Goal: Communication & Community: Share content

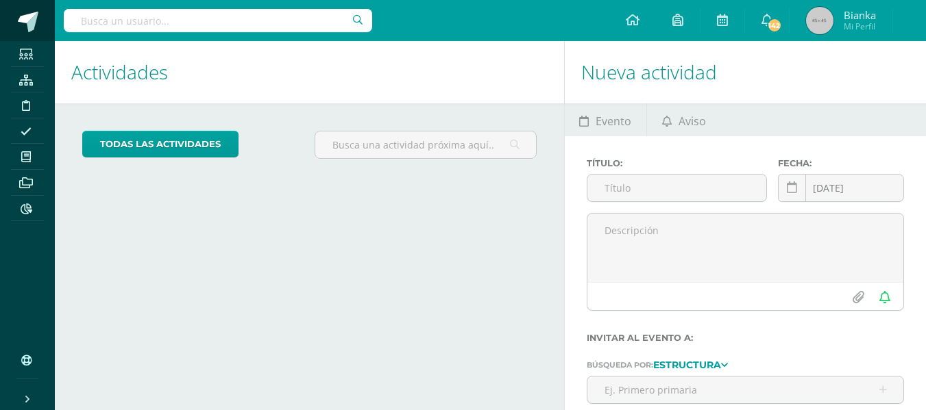
click at [0, 21] on link at bounding box center [27, 20] width 55 height 41
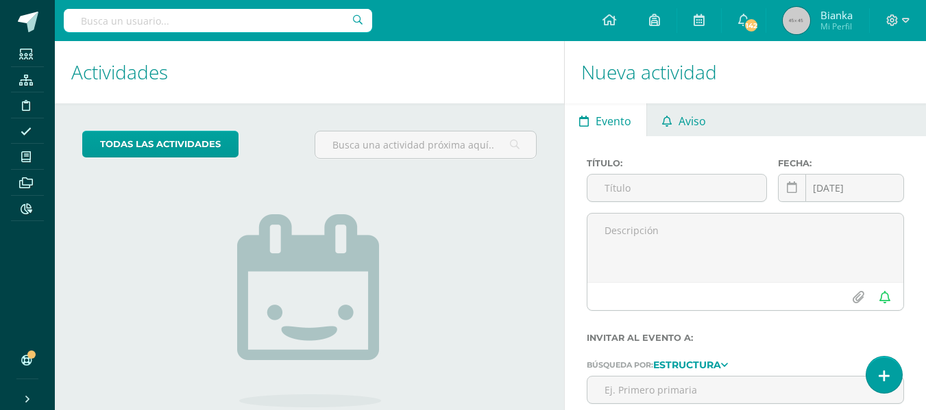
click at [699, 122] on span "Aviso" at bounding box center [691, 121] width 27 height 33
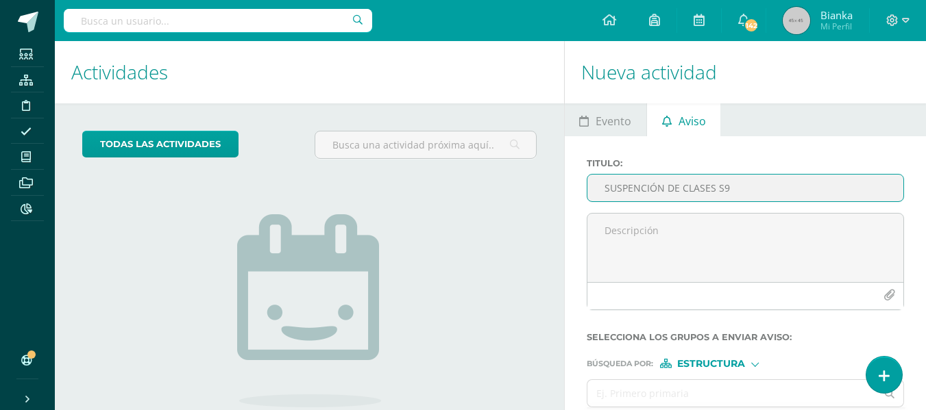
click at [647, 184] on input "SUSPENCIÓN DE CLASES S9" at bounding box center [745, 188] width 316 height 27
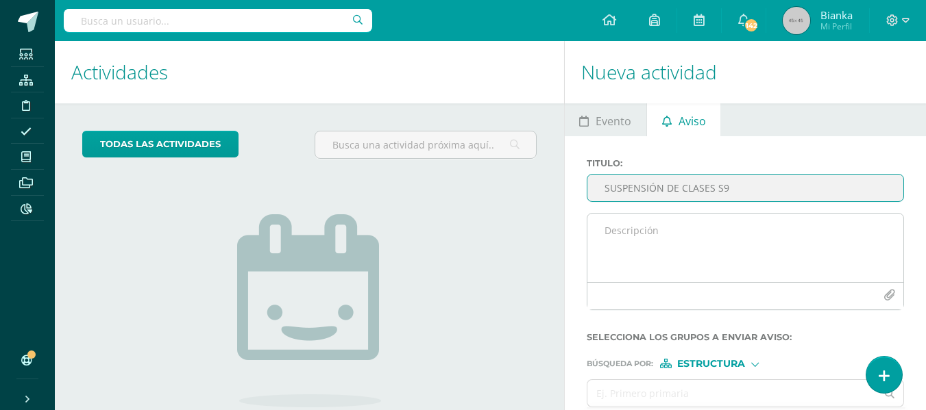
type input "SUSPENSIÓN DE CLASES S9"
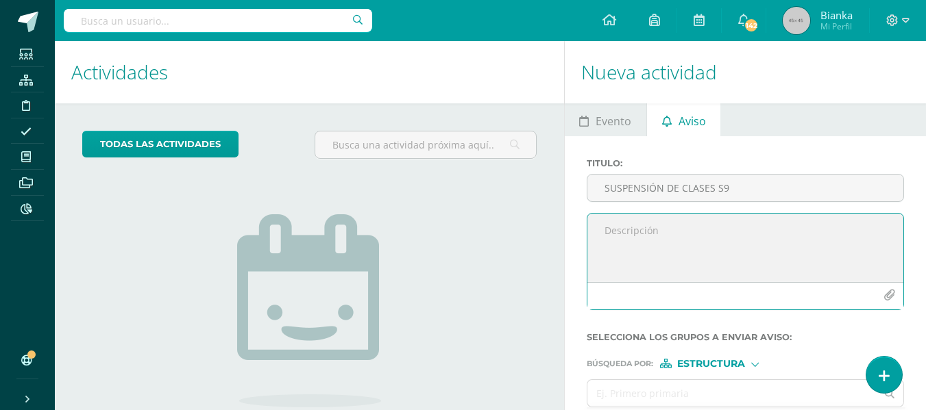
click at [659, 240] on textarea at bounding box center [745, 248] width 316 height 69
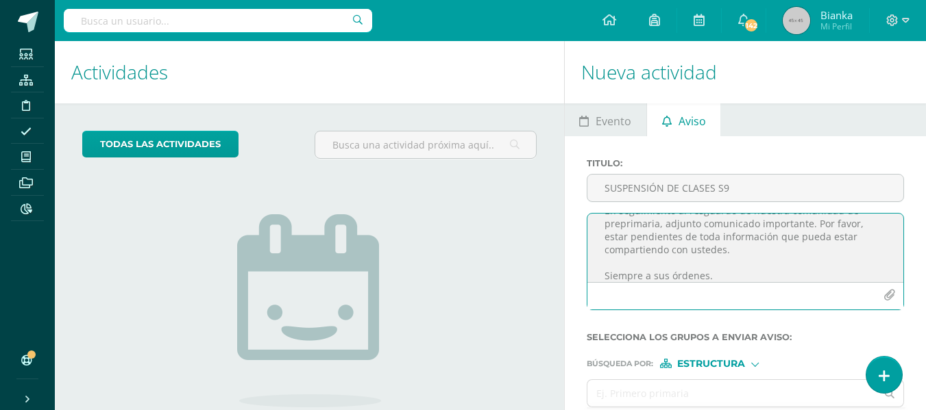
scroll to position [124, 0]
type textarea "Buen día padres de familia de preprimaria. Les saludo por este medio deseando d…"
click at [896, 299] on button "button" at bounding box center [889, 295] width 27 height 27
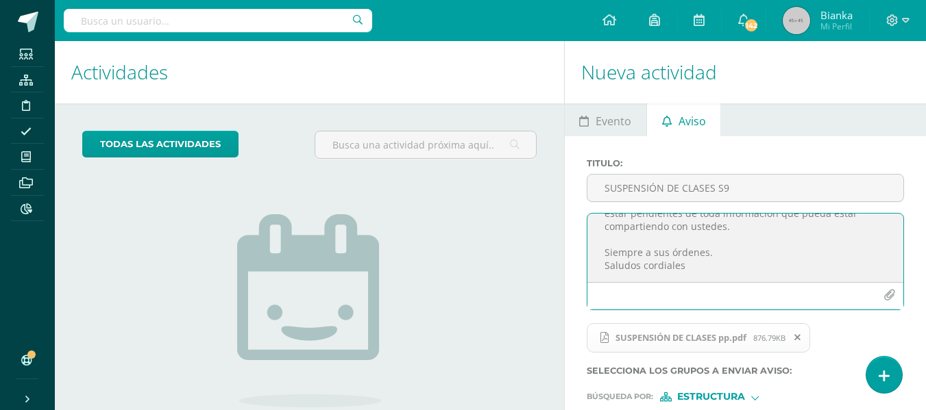
scroll to position [116, 0]
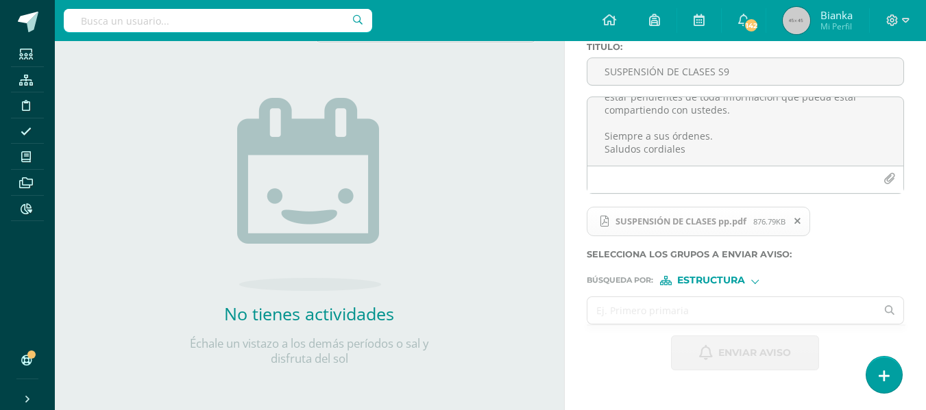
click at [657, 308] on input "text" at bounding box center [731, 310] width 289 height 27
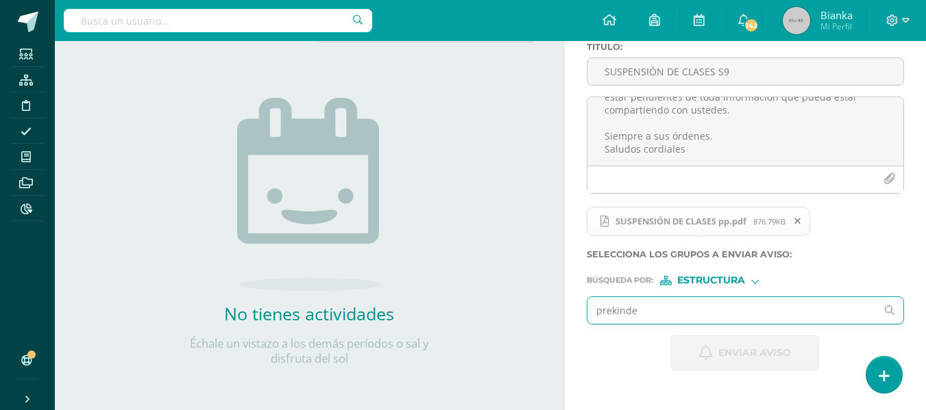
type input "prekinder"
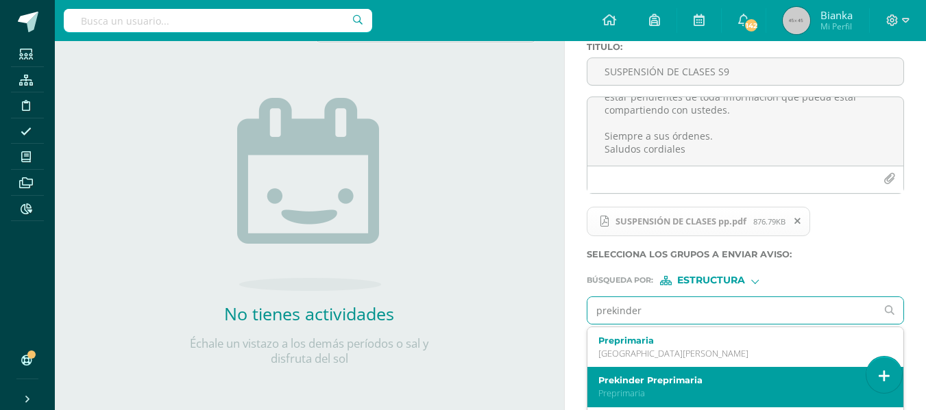
click at [650, 373] on div "Prekinder Preprimaria Preprimaria" at bounding box center [745, 387] width 316 height 40
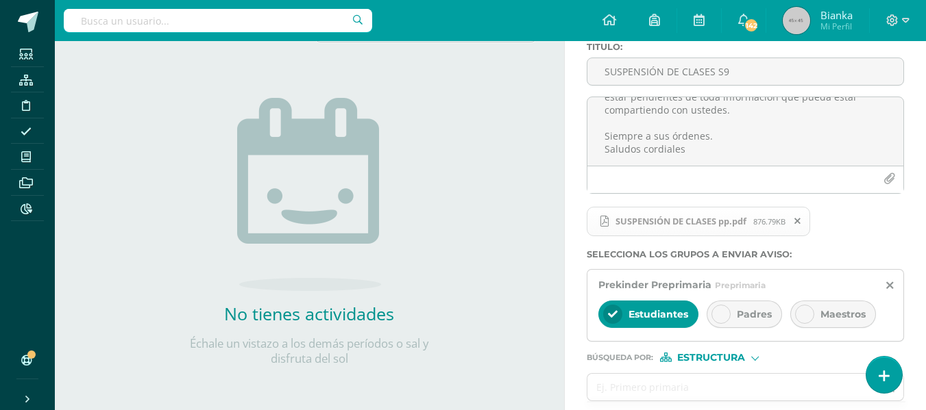
scroll to position [175, 0]
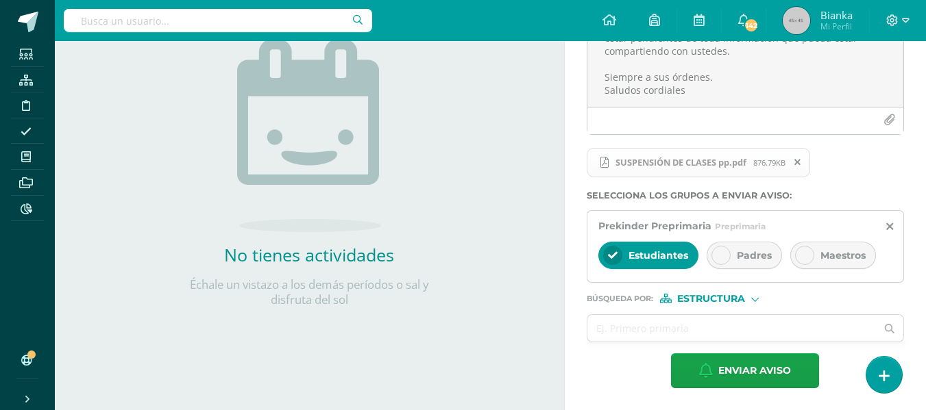
click at [720, 249] on div at bounding box center [720, 255] width 19 height 19
click at [630, 256] on span "Estudiantes" at bounding box center [658, 255] width 60 height 12
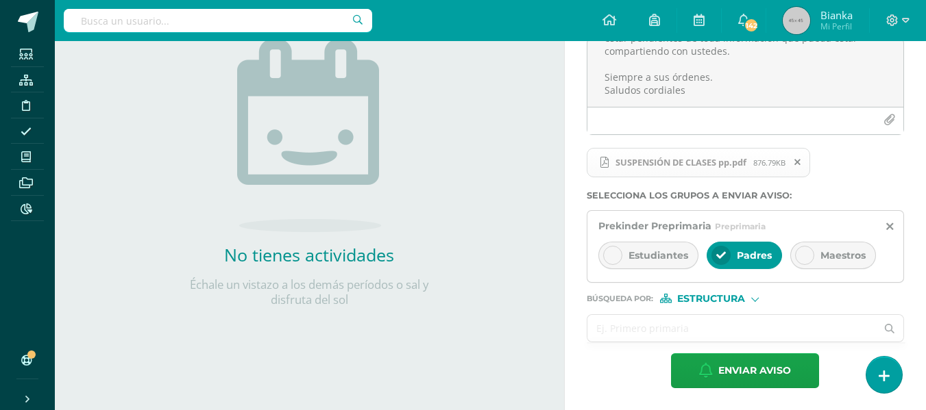
click at [634, 326] on input "text" at bounding box center [731, 328] width 289 height 27
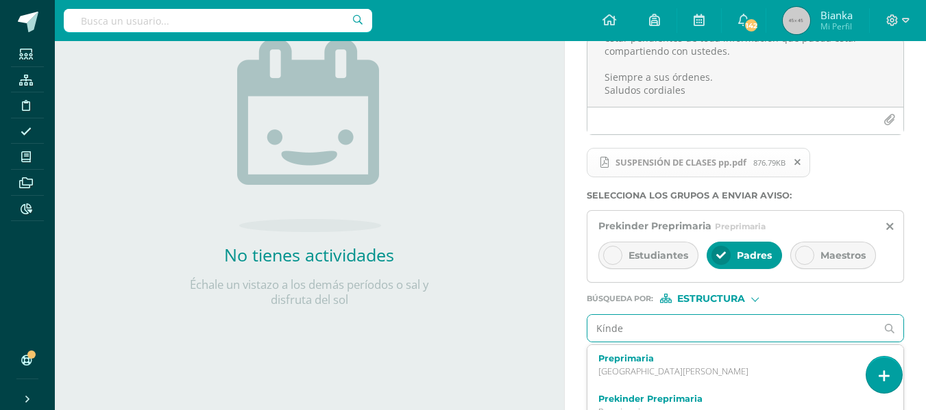
type input "Kínder"
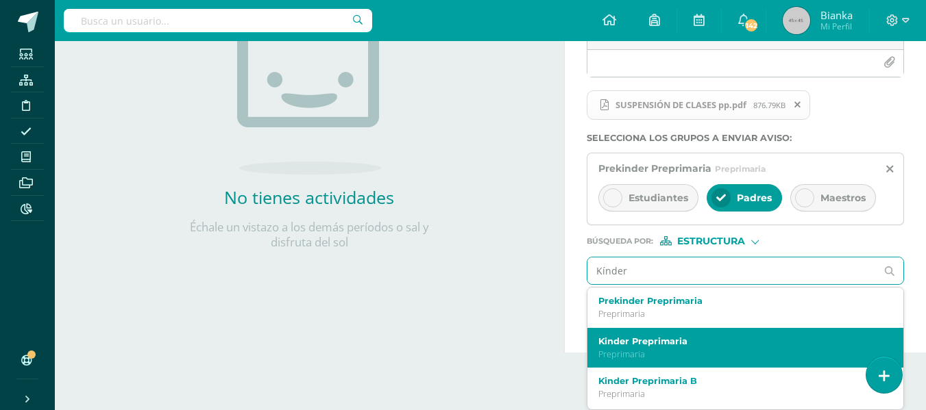
click at [647, 349] on p "Preprimaria" at bounding box center [739, 355] width 282 height 12
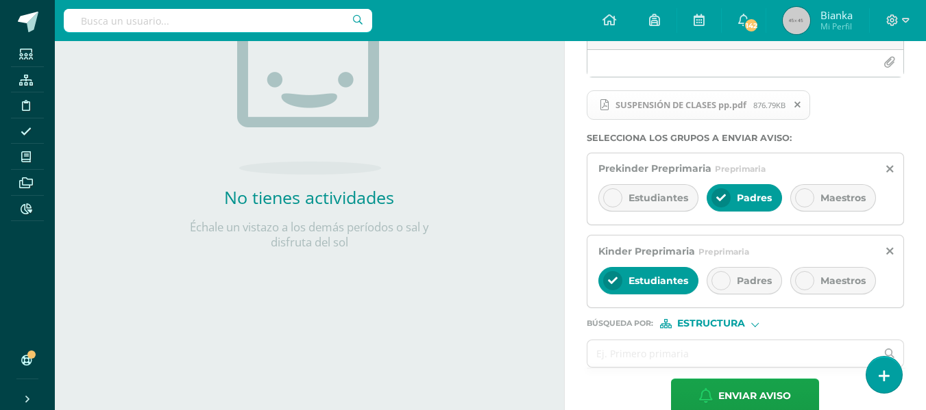
click at [713, 273] on div "Padres" at bounding box center [743, 280] width 75 height 27
click at [630, 275] on span "Estudiantes" at bounding box center [658, 281] width 60 height 12
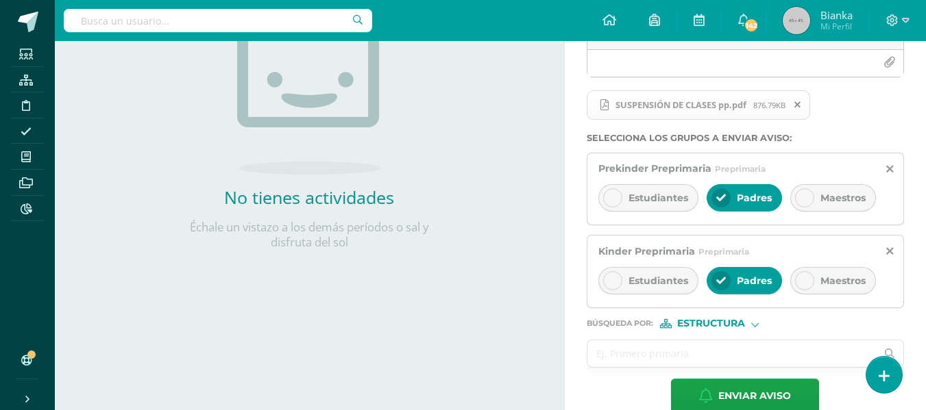
drag, startPoint x: 637, startPoint y: 336, endPoint x: 637, endPoint y: 364, distance: 28.1
click at [637, 364] on form "Titulo : SUSPENSIÓN DE CLASES S9 Buen día padres de familia de preprimaria. Les…" at bounding box center [745, 169] width 317 height 489
click at [637, 364] on input "text" at bounding box center [731, 354] width 289 height 27
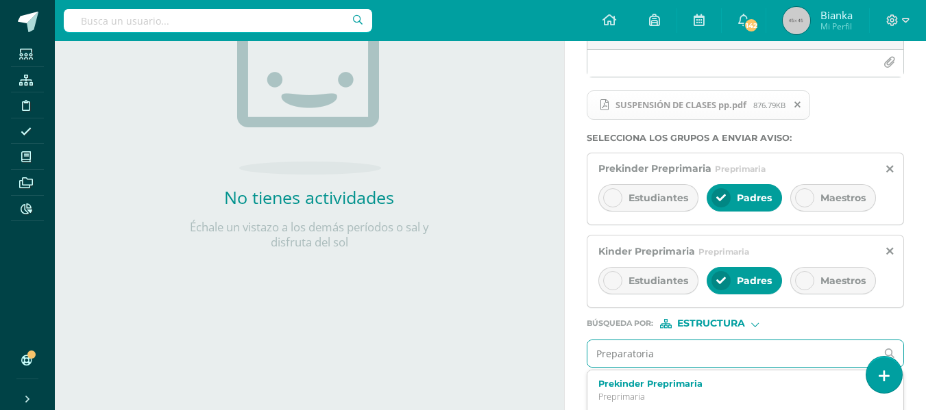
type input "Preparatoria"
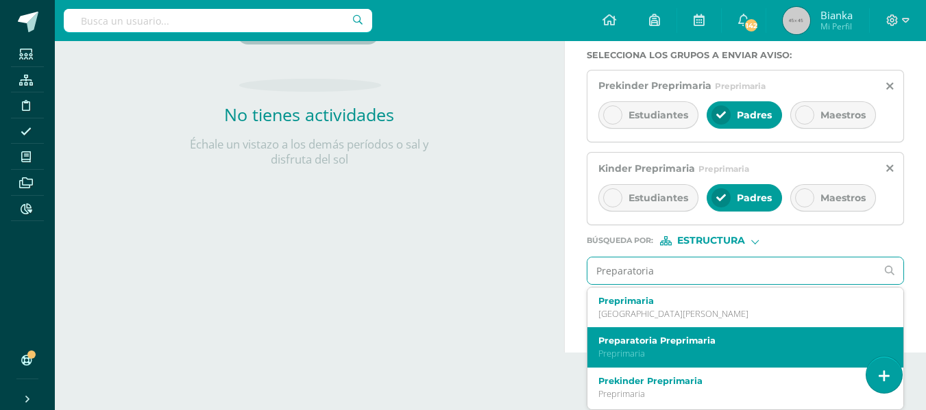
click at [661, 340] on label "Preparatoria Preprimaria" at bounding box center [739, 341] width 282 height 10
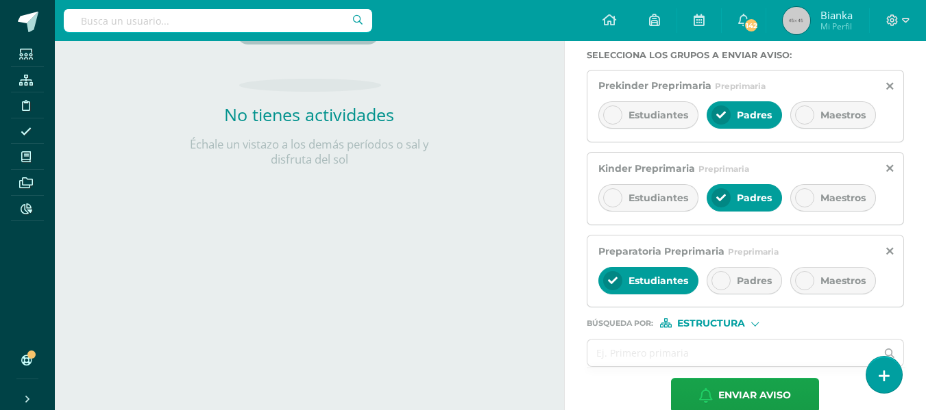
click at [724, 272] on div at bounding box center [720, 280] width 19 height 19
click at [654, 283] on span "Estudiantes" at bounding box center [658, 281] width 60 height 12
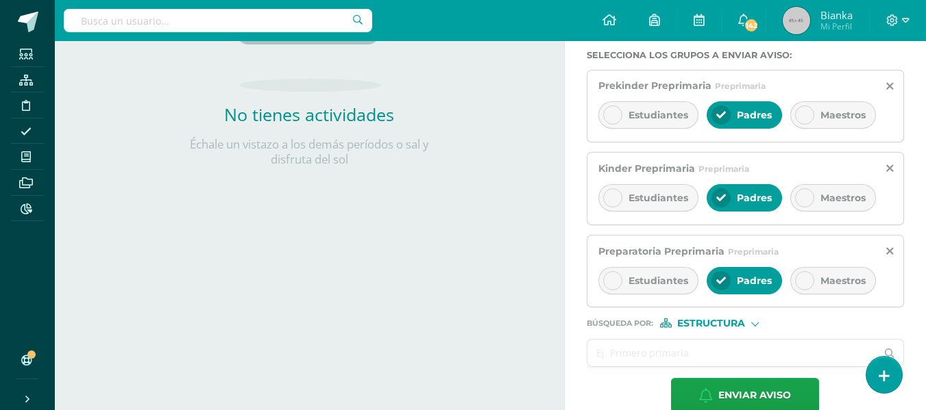
click at [658, 352] on input "text" at bounding box center [731, 353] width 289 height 27
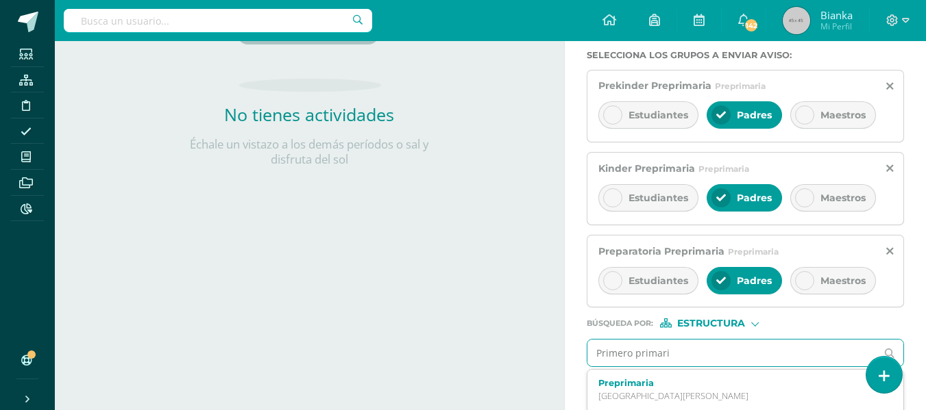
type input "Primero primaria"
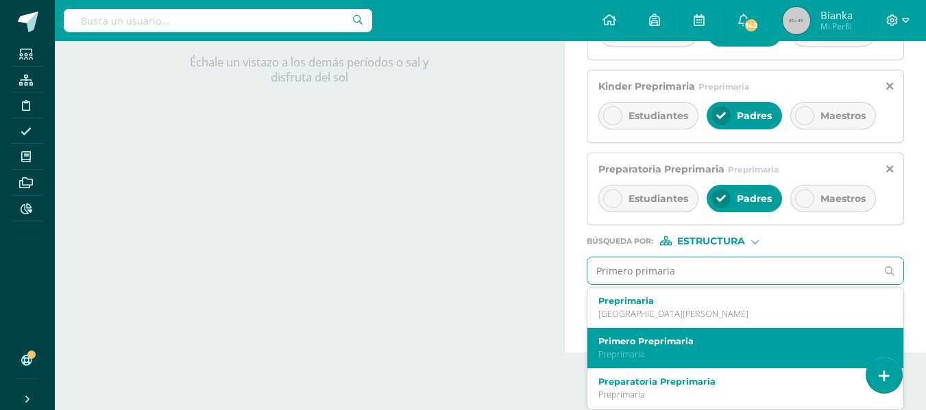
click at [644, 341] on label "Primero Preprimaria" at bounding box center [739, 341] width 282 height 10
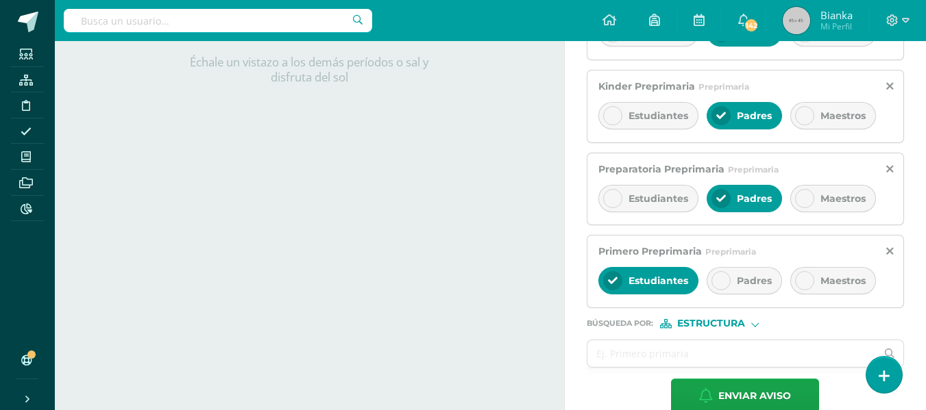
click at [724, 283] on icon at bounding box center [721, 281] width 10 height 10
click at [608, 282] on icon at bounding box center [613, 281] width 10 height 10
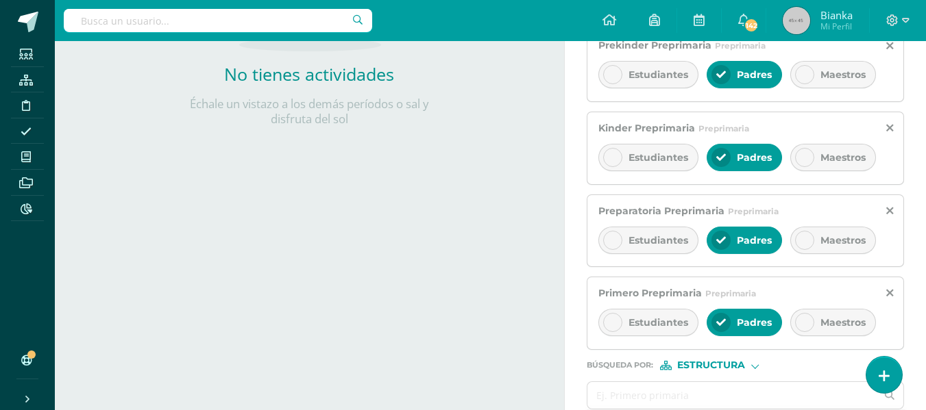
scroll to position [423, 0]
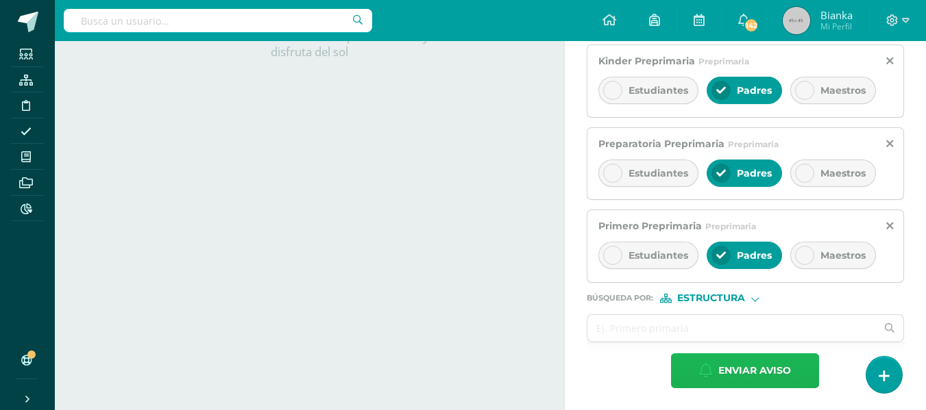
click at [719, 374] on span "Enviar aviso" at bounding box center [754, 371] width 73 height 34
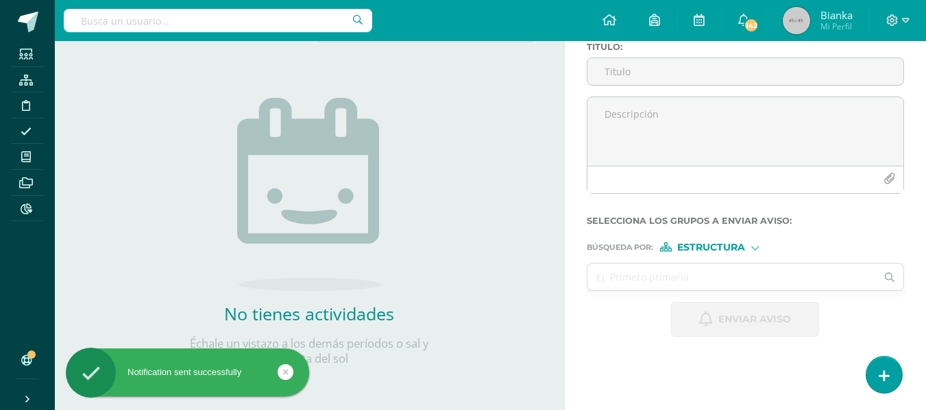
scroll to position [0, 0]
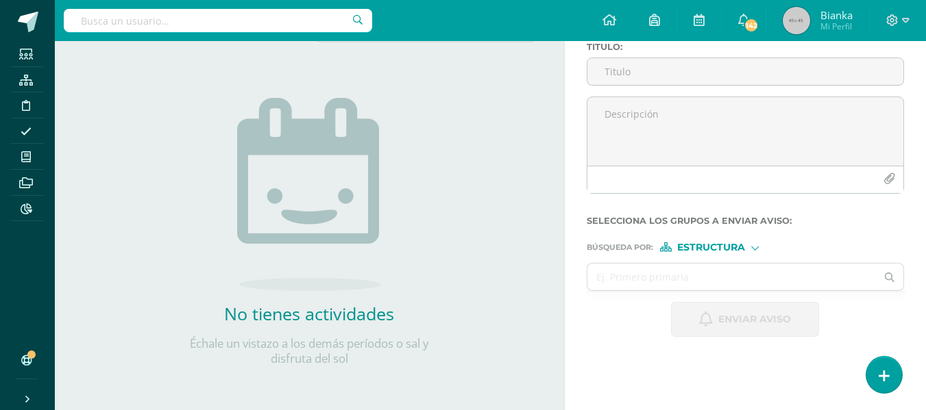
click at [879, 213] on div at bounding box center [743, 210] width 317 height 11
